Goal: Task Accomplishment & Management: Manage account settings

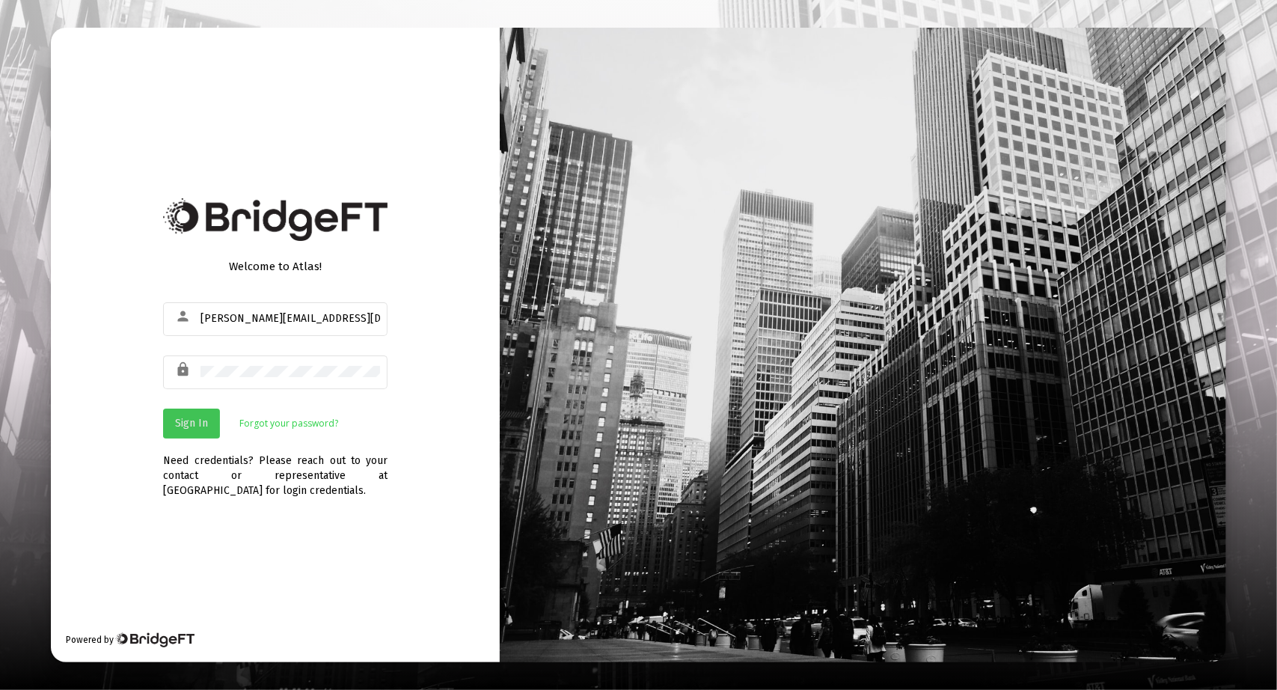
click at [186, 418] on span "Sign In" at bounding box center [191, 423] width 33 height 13
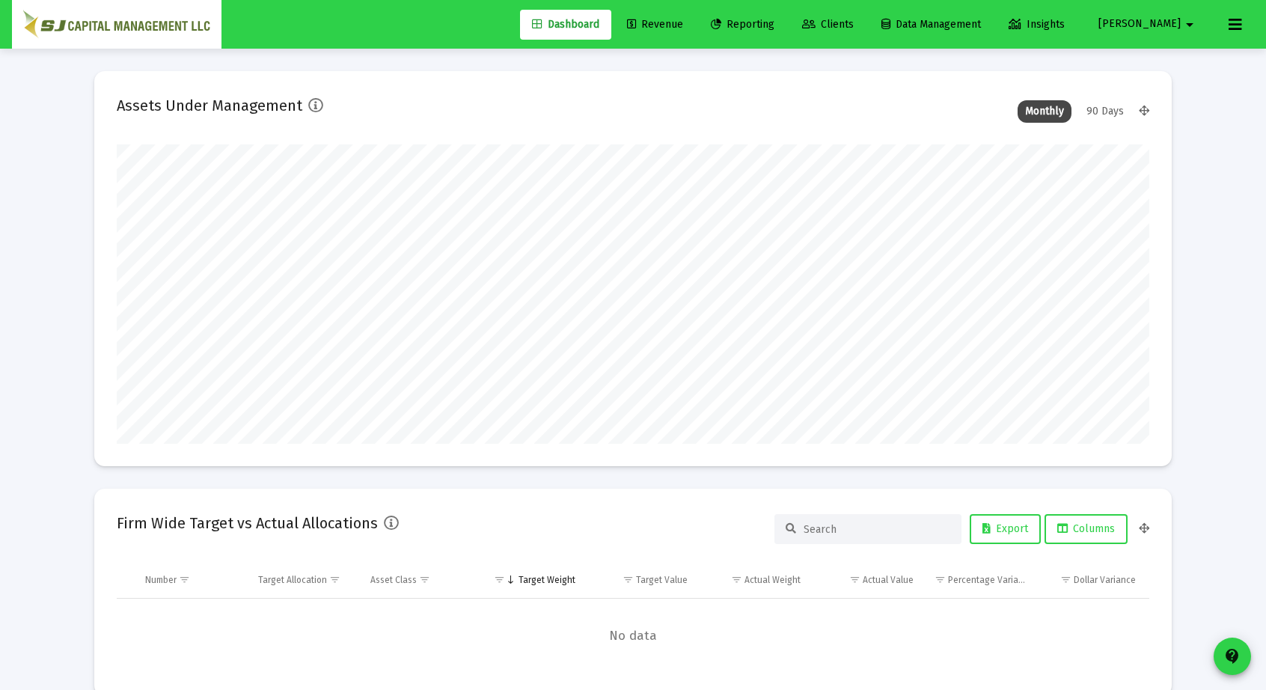
scroll to position [299, 1033]
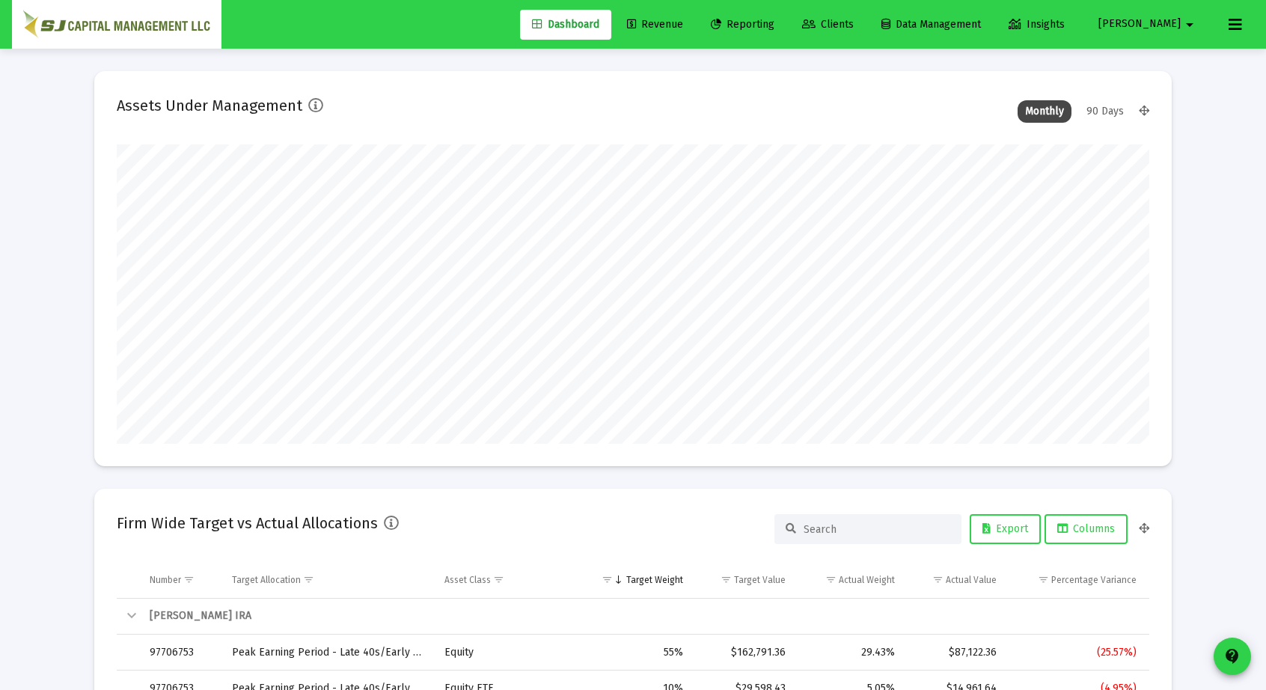
type input "[DATE]"
click at [854, 26] on span "Clients" at bounding box center [828, 24] width 52 height 13
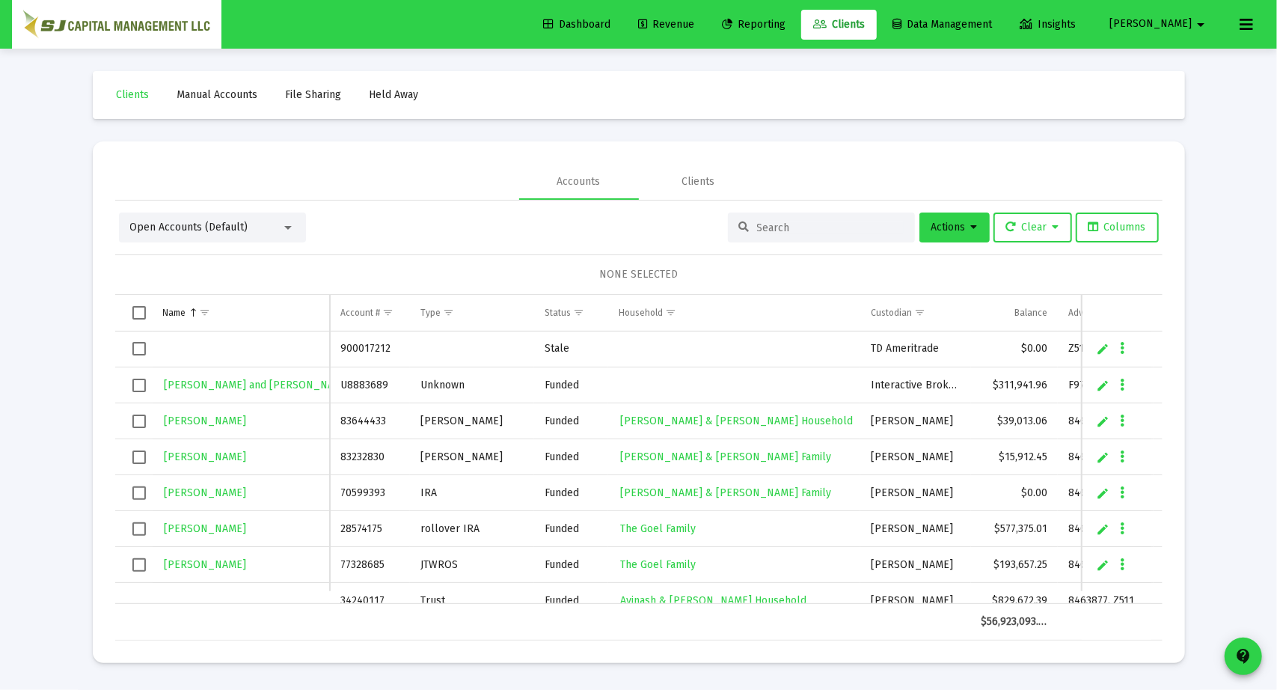
click at [794, 227] on input at bounding box center [830, 228] width 147 height 13
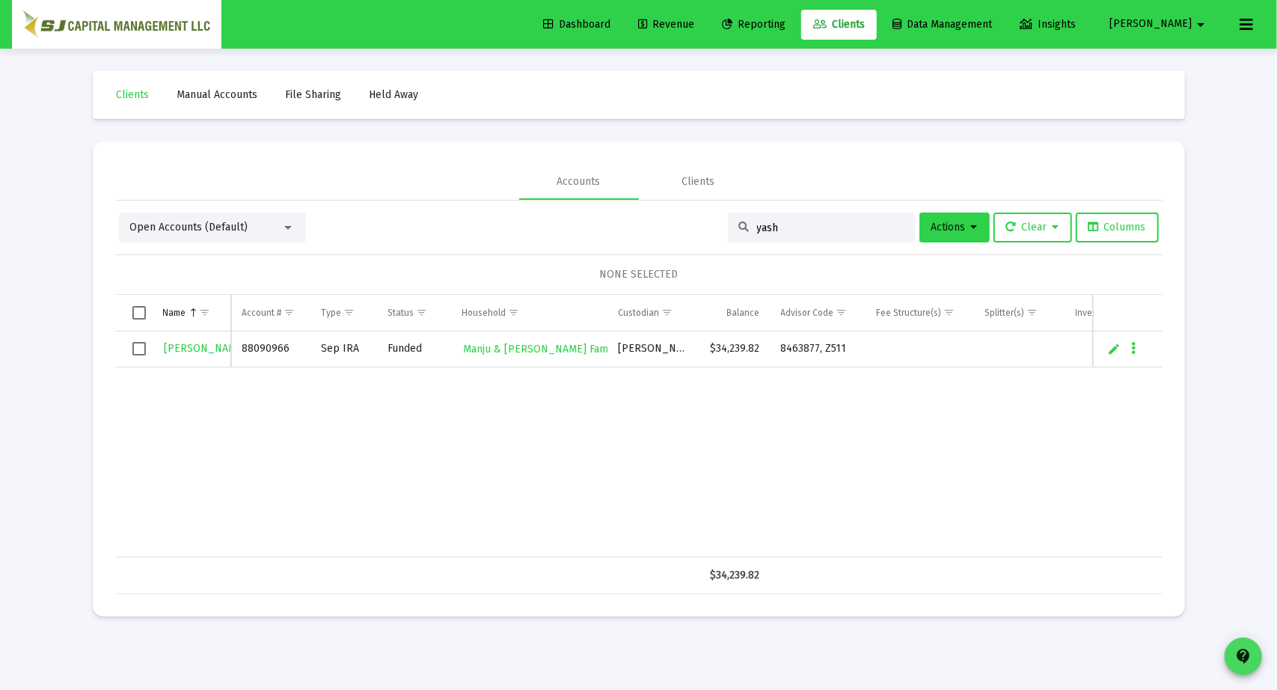
type input "yash"
click at [1247, 656] on mat-icon "contact_support" at bounding box center [1244, 656] width 18 height 18
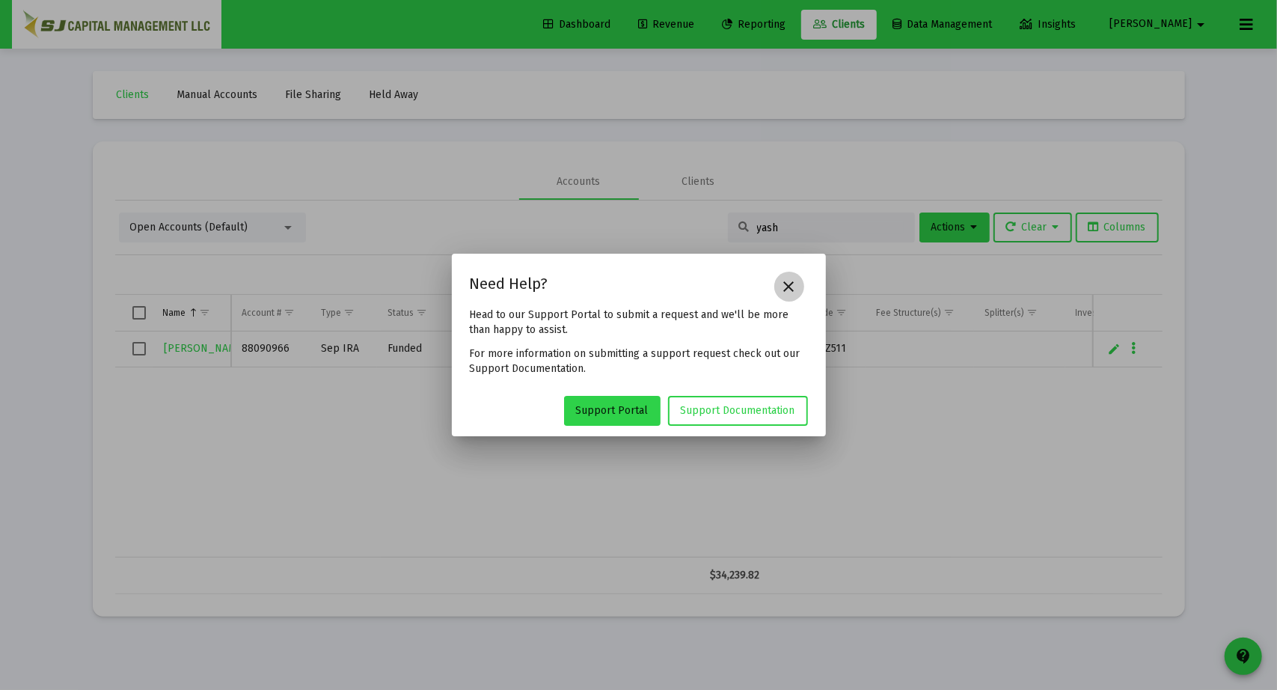
click at [794, 281] on mat-icon "close" at bounding box center [790, 287] width 18 height 18
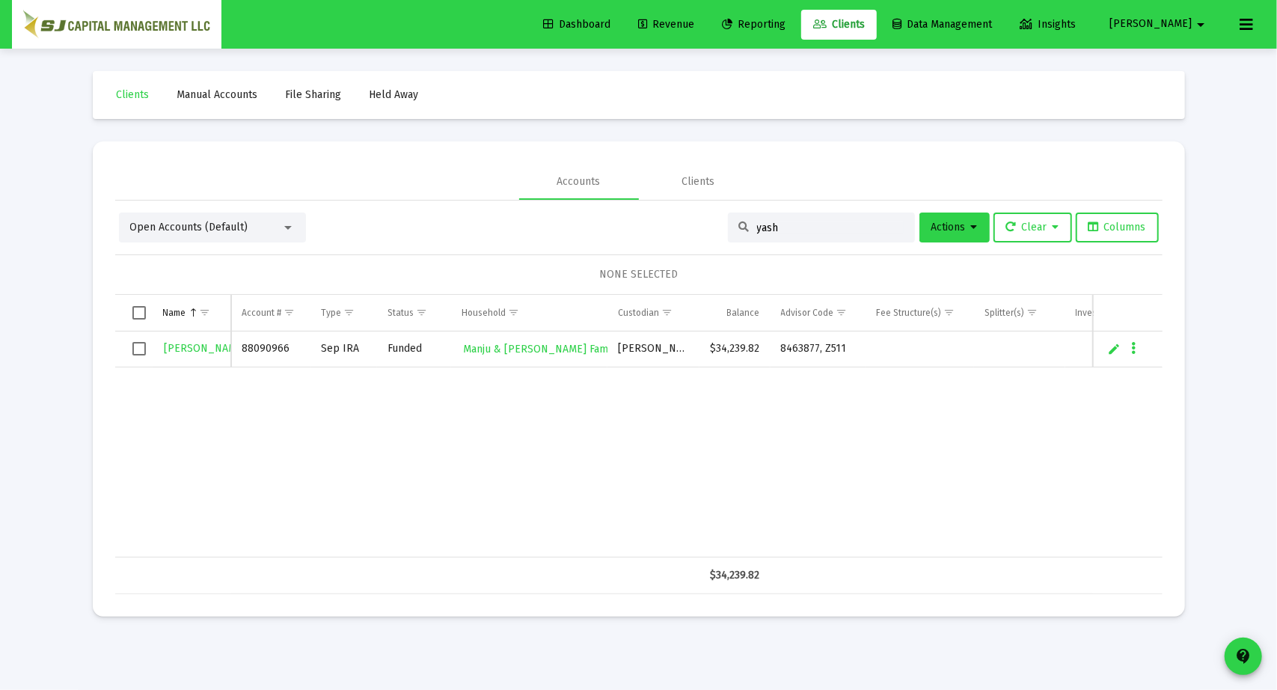
click at [796, 222] on input "yash" at bounding box center [830, 228] width 147 height 13
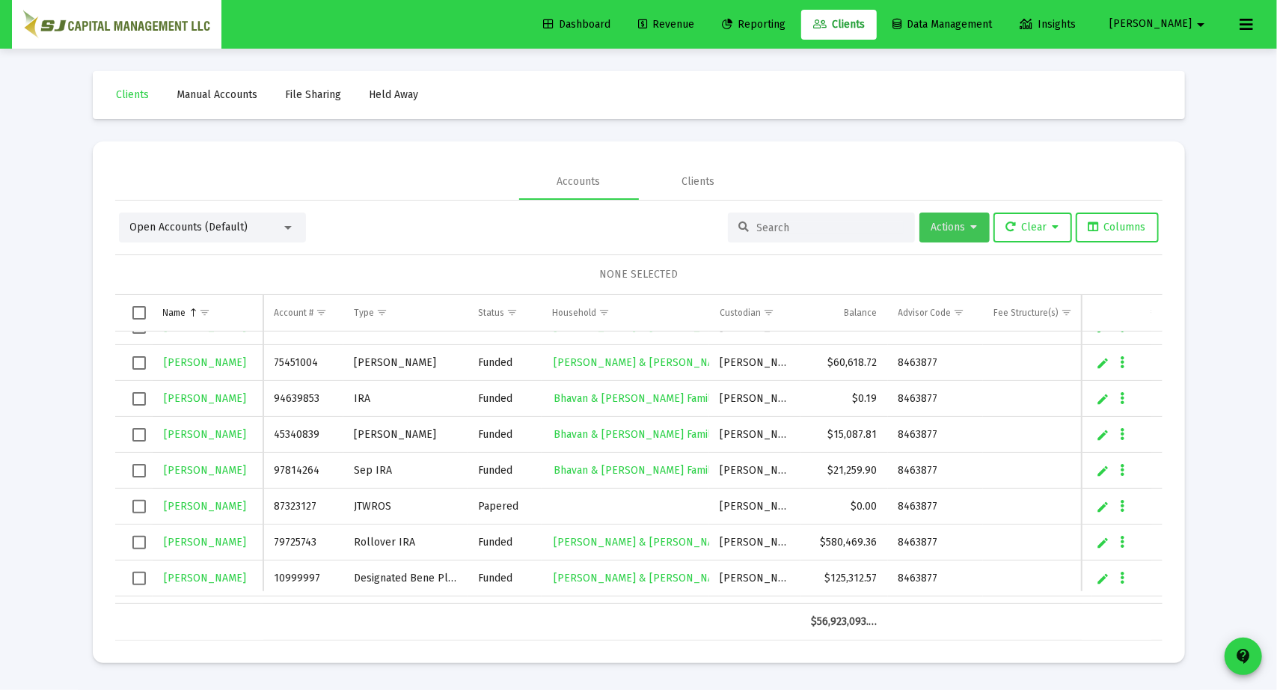
click at [952, 230] on span "Actions" at bounding box center [955, 227] width 46 height 13
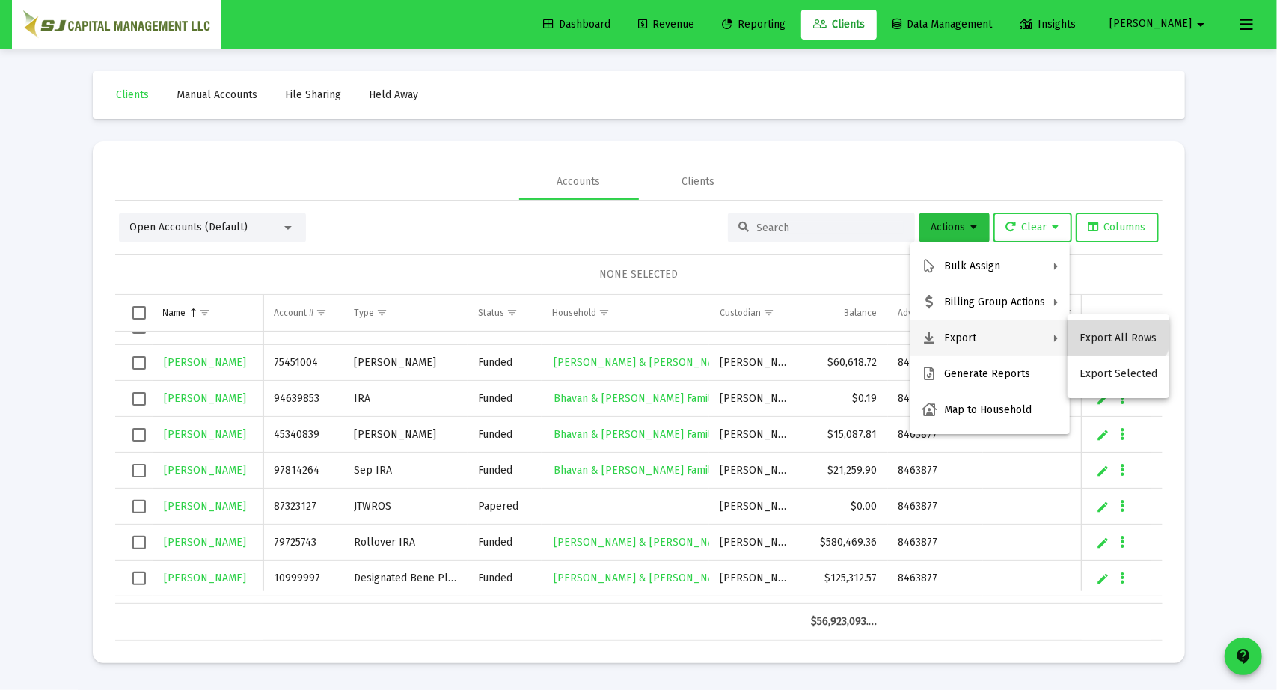
click at [1117, 327] on button "Export All Rows" at bounding box center [1119, 338] width 102 height 36
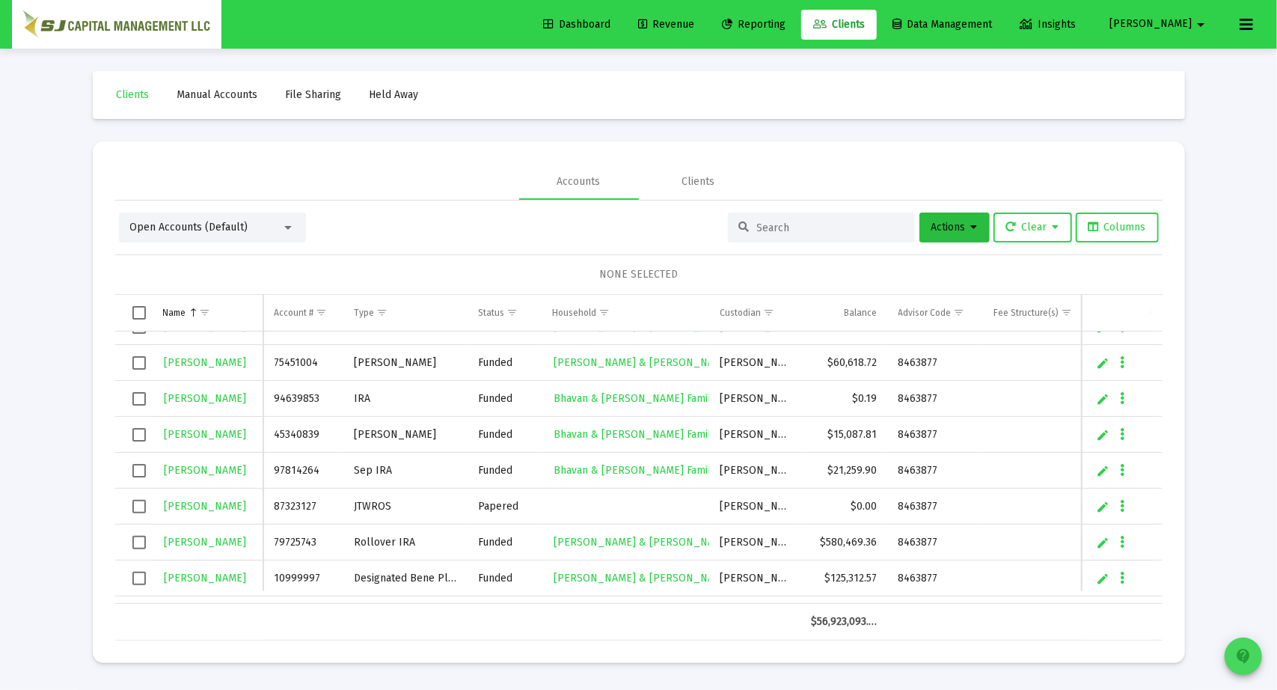
click at [1245, 665] on mat-icon "contact_support" at bounding box center [1244, 656] width 18 height 18
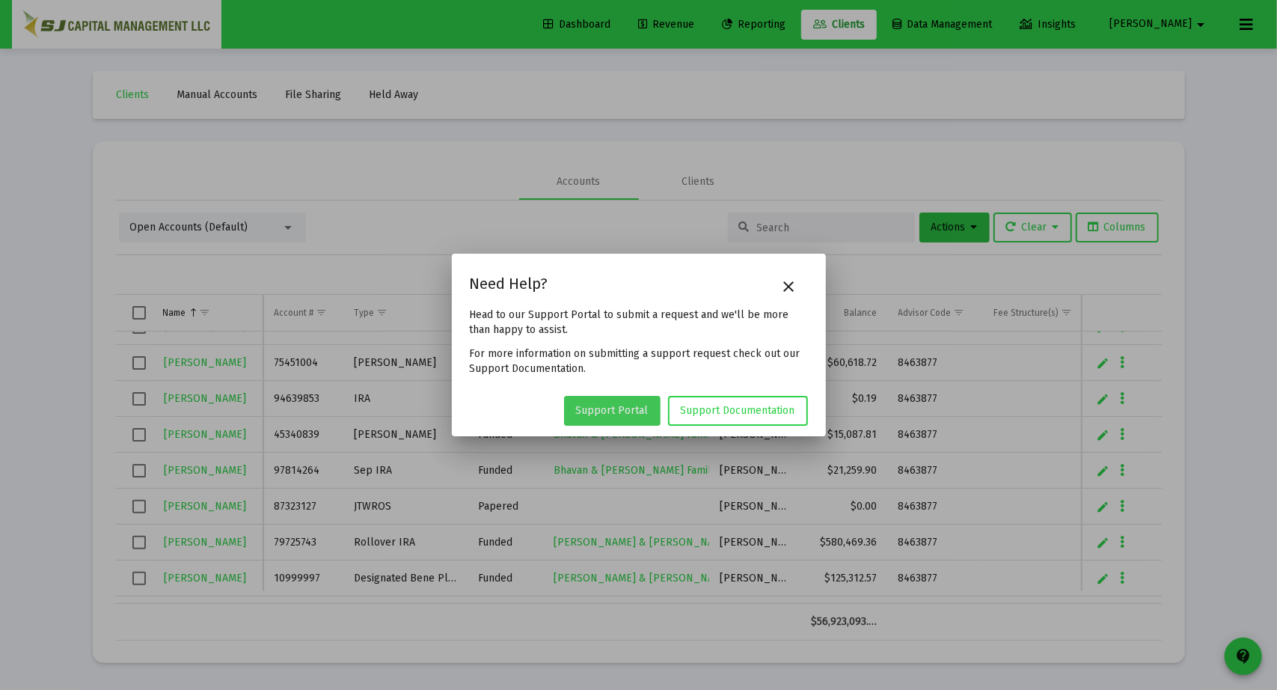
click at [629, 402] on link "Support Portal" at bounding box center [612, 411] width 97 height 30
click at [792, 285] on mat-icon "close" at bounding box center [790, 287] width 18 height 18
